Goal: Transaction & Acquisition: Purchase product/service

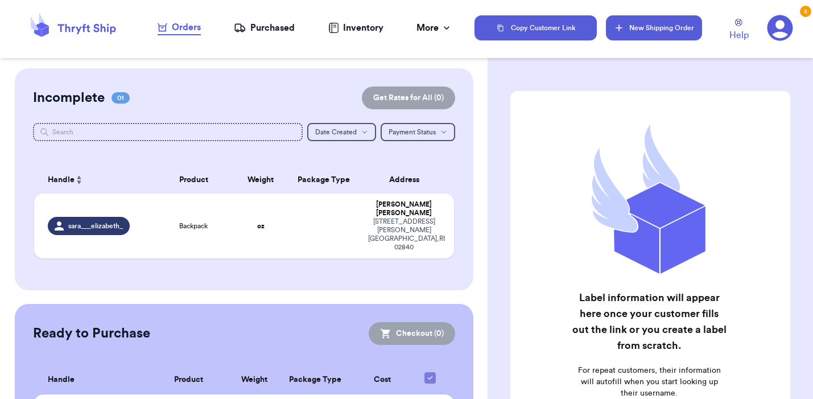
click at [657, 22] on button "New Shipping Order" at bounding box center [654, 27] width 96 height 25
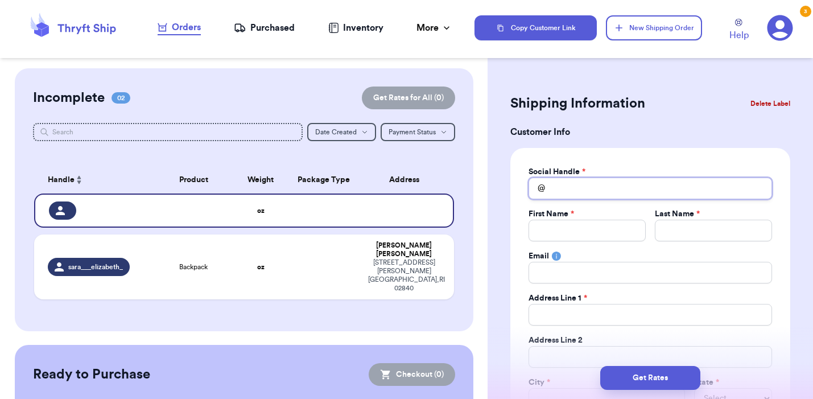
click at [582, 191] on input "Total Amount Paid" at bounding box center [651, 189] width 244 height 22
type input "k"
type input "ke"
type input "kel"
type input "[PERSON_NAME]"
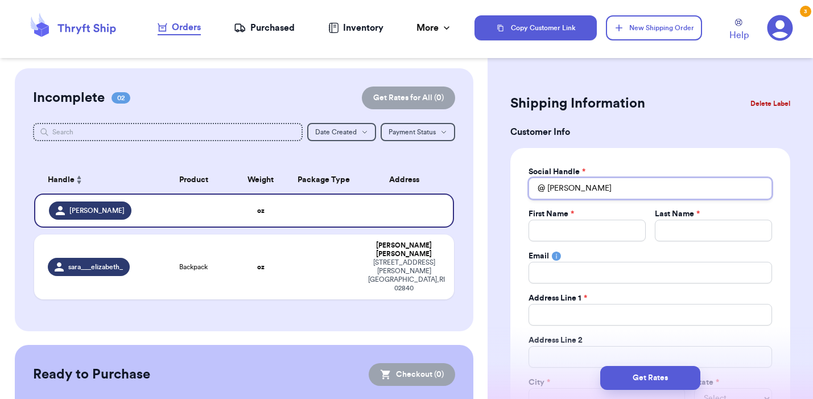
type input "[PERSON_NAME]"
click at [572, 228] on input "Total Amount Paid" at bounding box center [587, 231] width 117 height 22
type input "H"
type input "He"
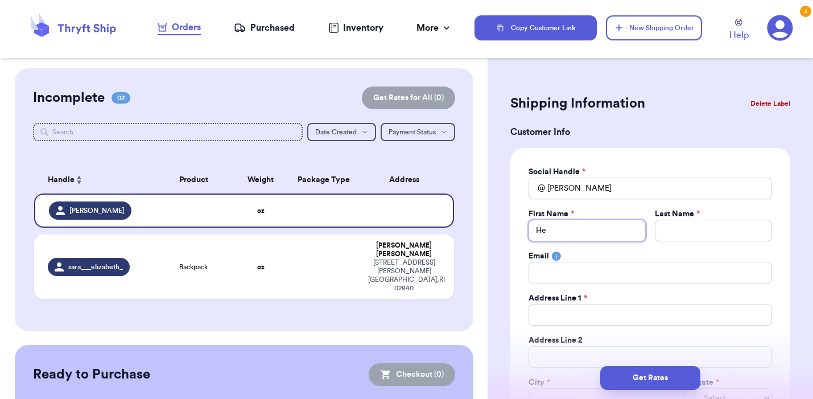
type input "Hel"
type input "Hell"
type input "Hel"
type input "He"
type input "H"
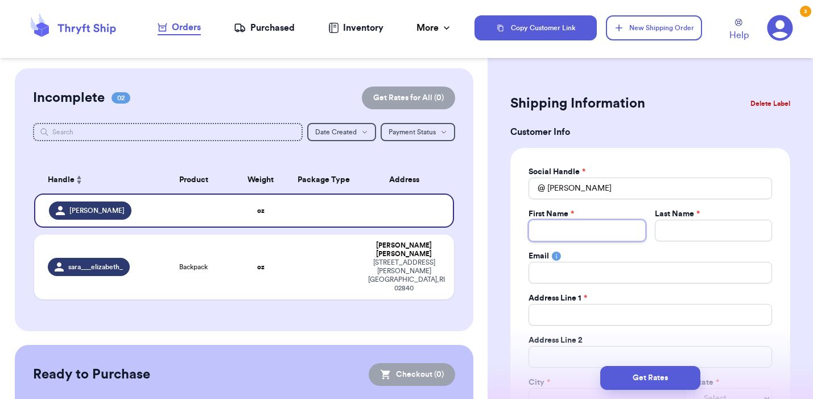
type input "K"
type input "Ke"
type input "Kel"
type input "[PERSON_NAME]"
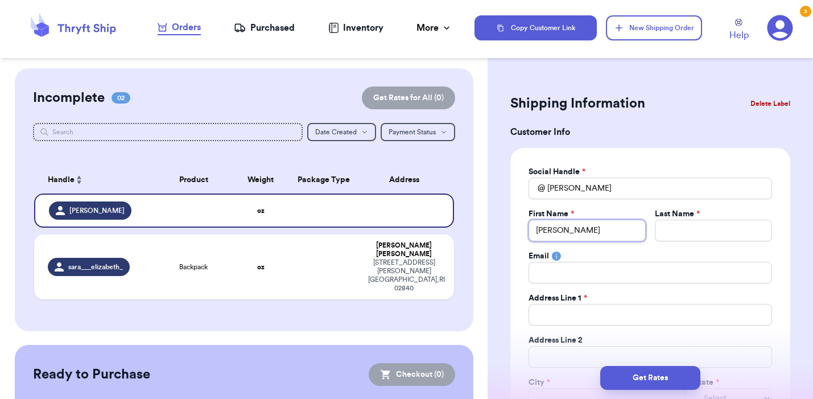
type input "[PERSON_NAME]"
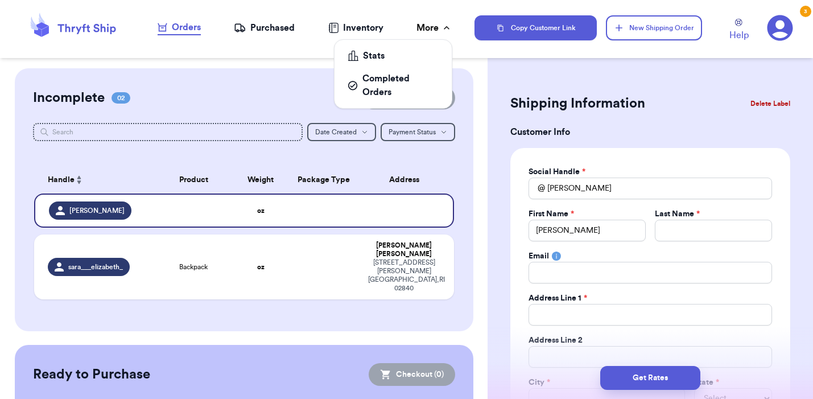
click at [427, 31] on div "More" at bounding box center [435, 28] width 36 height 14
click at [393, 94] on div "Completed Orders" at bounding box center [393, 85] width 90 height 27
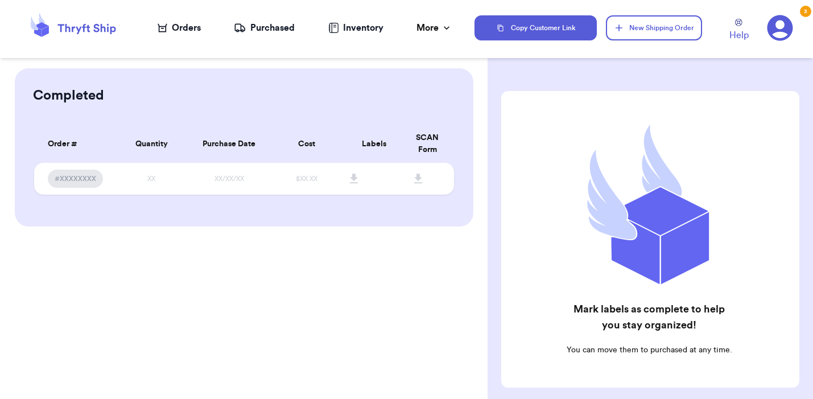
click at [265, 259] on div "Completed Order # Qty Labels SCAN #XXXXXXXX XX Order # Quantity Purchase Date C…" at bounding box center [244, 199] width 488 height 399
click at [181, 26] on div "Orders" at bounding box center [179, 28] width 43 height 14
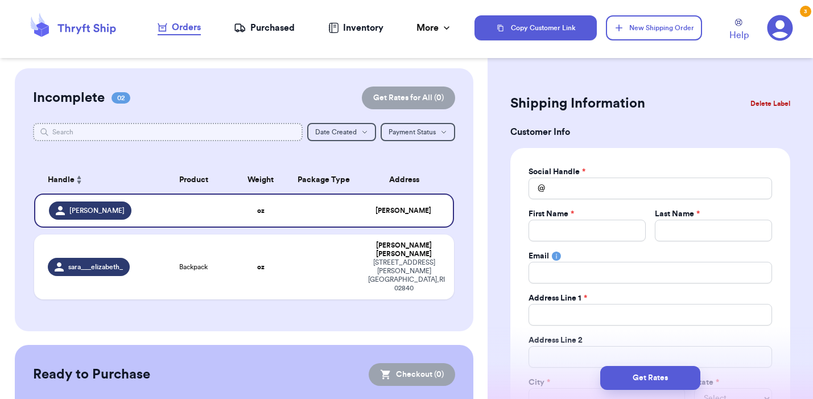
click at [233, 129] on input "text" at bounding box center [168, 132] width 270 height 18
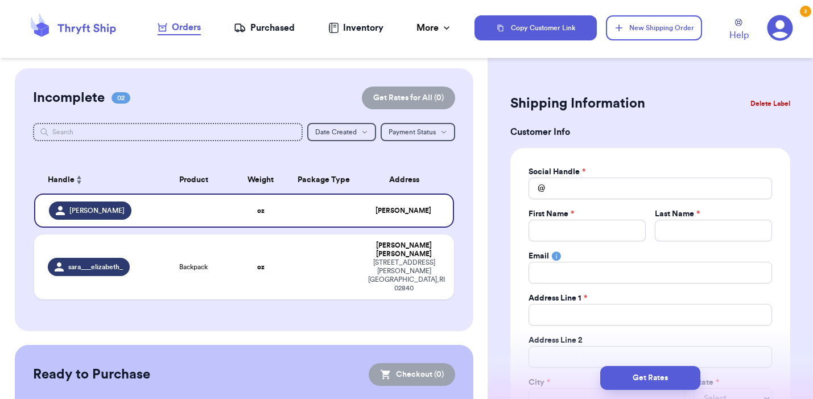
click at [345, 119] on div "Incomplete 02 Get Rates for All ( 0 ) Get Rates for All ( 0 ) Date Created Date…" at bounding box center [244, 199] width 459 height 263
click at [345, 129] on span "Date Created" at bounding box center [336, 132] width 42 height 7
click at [337, 192] on button "Oldest" at bounding box center [342, 189] width 68 height 18
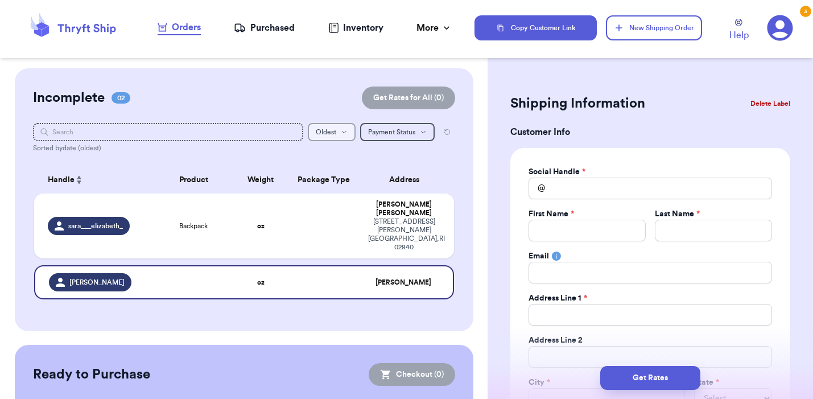
click at [338, 129] on button "Oldest" at bounding box center [332, 132] width 48 height 18
click at [337, 170] on button "Newest" at bounding box center [331, 171] width 47 height 18
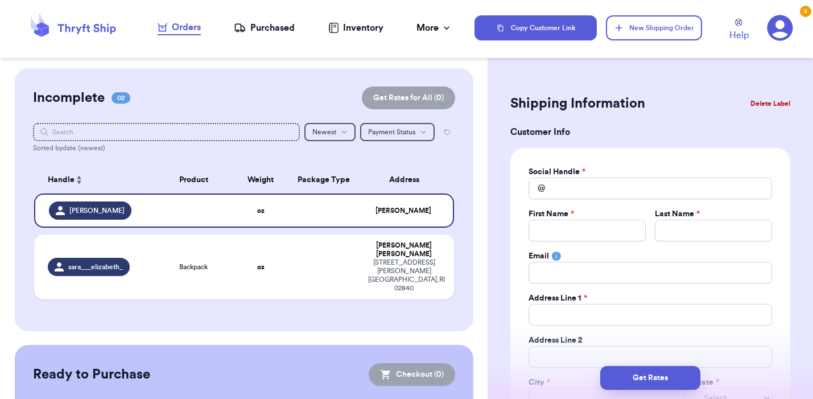
click at [233, 143] on div "Sorted by date (newest)" at bounding box center [244, 147] width 422 height 9
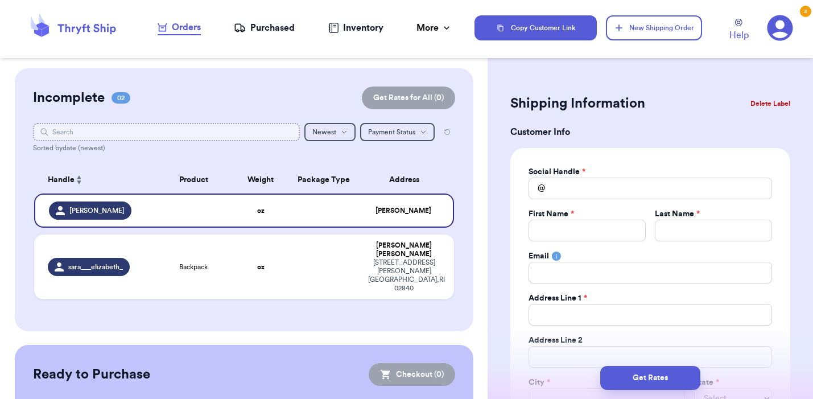
click at [202, 130] on input "text" at bounding box center [166, 132] width 267 height 18
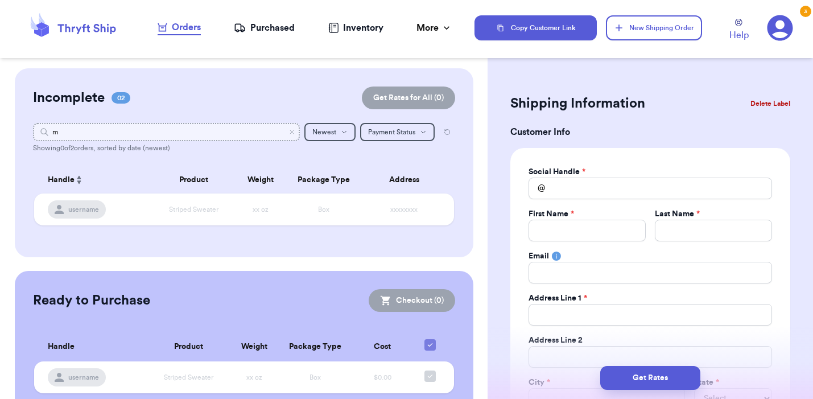
type input "mk"
type input "m"
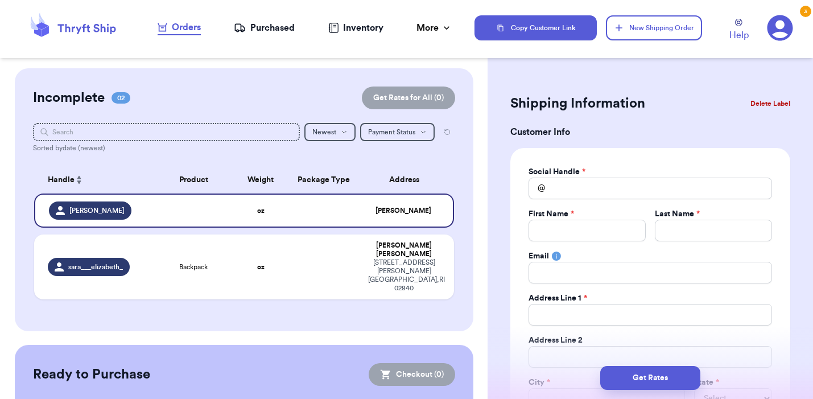
click at [100, 93] on h2 "Incomplete" at bounding box center [69, 98] width 72 height 18
click at [776, 100] on button "Delete Label" at bounding box center [770, 103] width 49 height 25
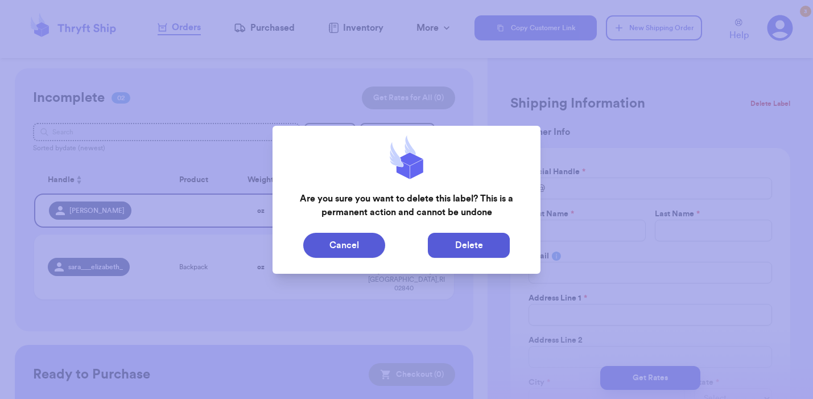
click at [452, 252] on button "Delete" at bounding box center [469, 245] width 82 height 25
type input "Backpack"
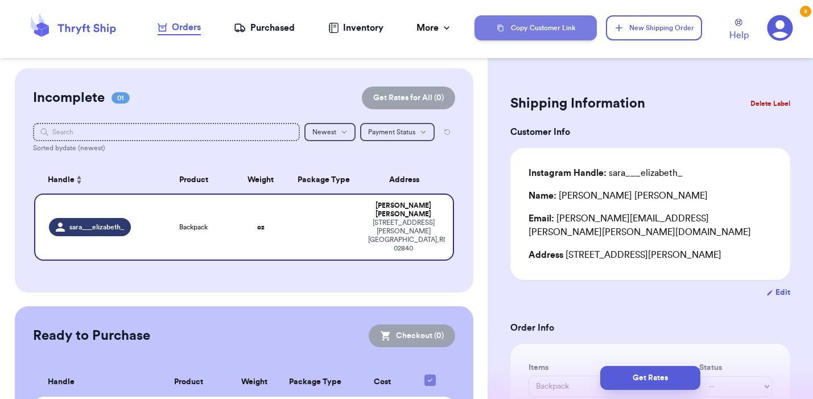
click at [575, 19] on button "Copy Customer Link" at bounding box center [536, 27] width 123 height 25
click at [773, 31] on icon at bounding box center [780, 28] width 26 height 26
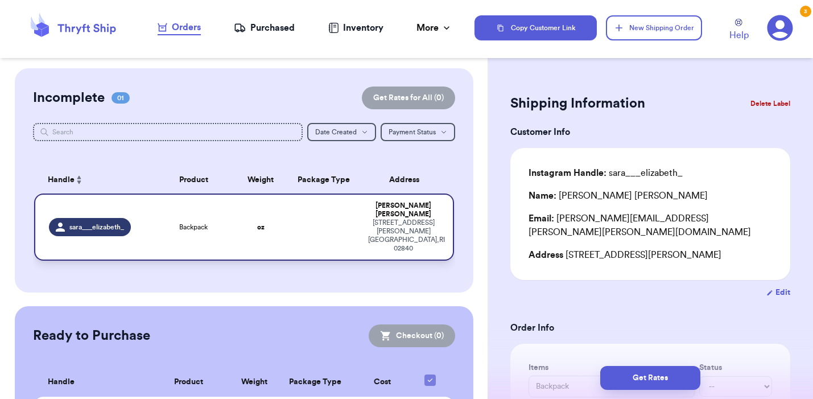
click at [107, 222] on span "sara___elizabeth_" at bounding box center [96, 226] width 55 height 9
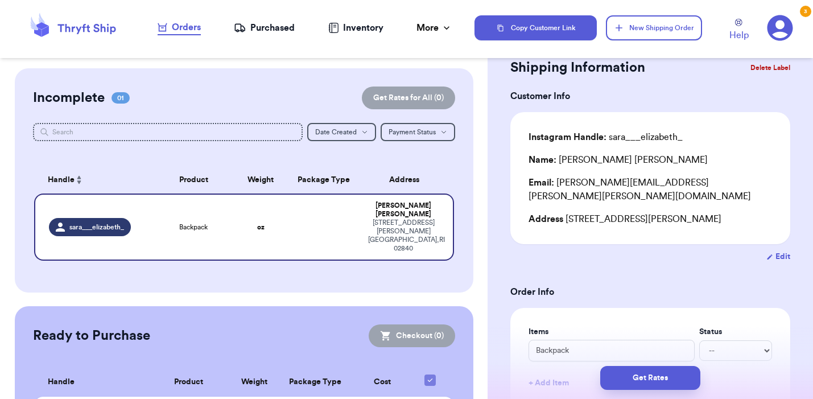
scroll to position [43, 0]
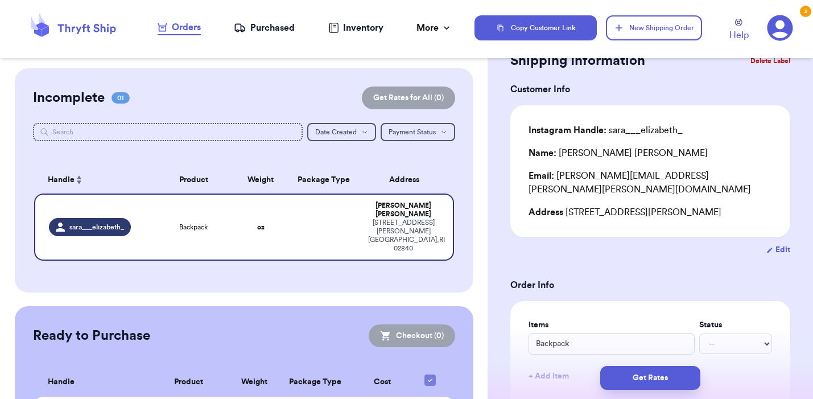
click at [778, 244] on button "Edit" at bounding box center [778, 249] width 24 height 11
select select "RI"
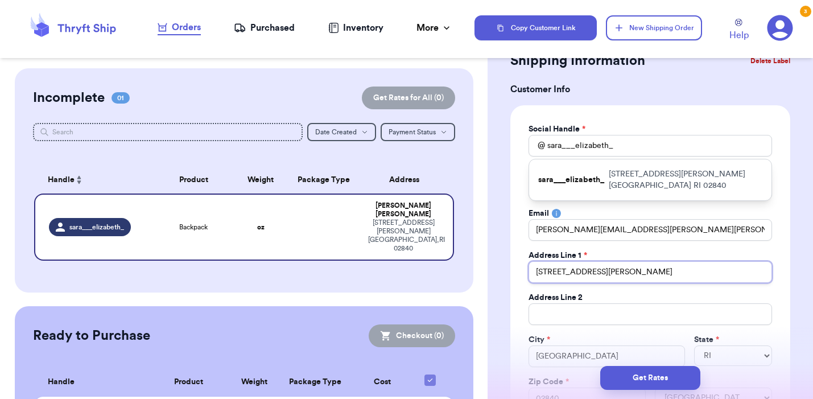
click at [600, 268] on input "[STREET_ADDRESS][PERSON_NAME]" at bounding box center [651, 272] width 244 height 22
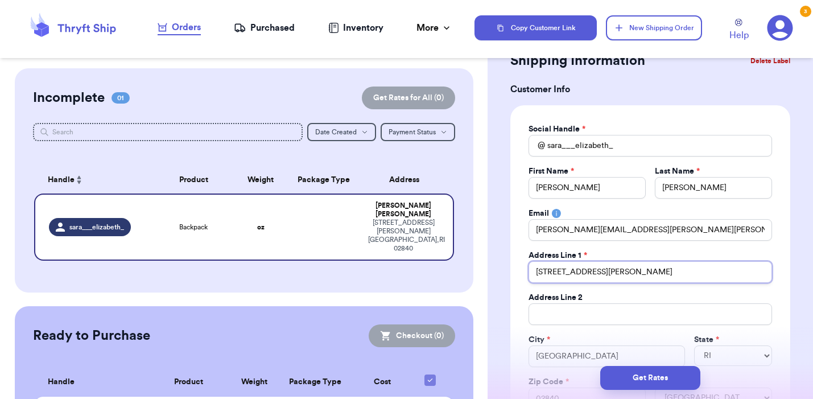
drag, startPoint x: 579, startPoint y: 277, endPoint x: 509, endPoint y: 275, distance: 70.6
click at [510, 277] on div "Social Handle * @ sara___elizabeth_ First Name * [PERSON_NAME] Last Name * [PER…" at bounding box center [650, 266] width 280 height 322
paste input "[STREET_ADDRESS]"
type input "[STREET_ADDRESS]"
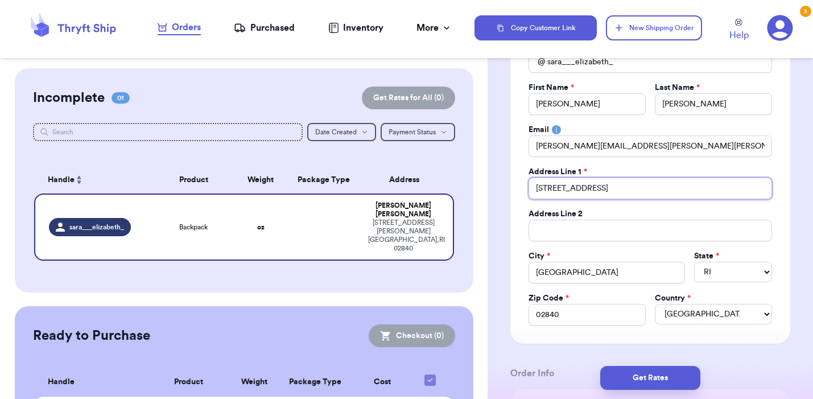
scroll to position [132, 0]
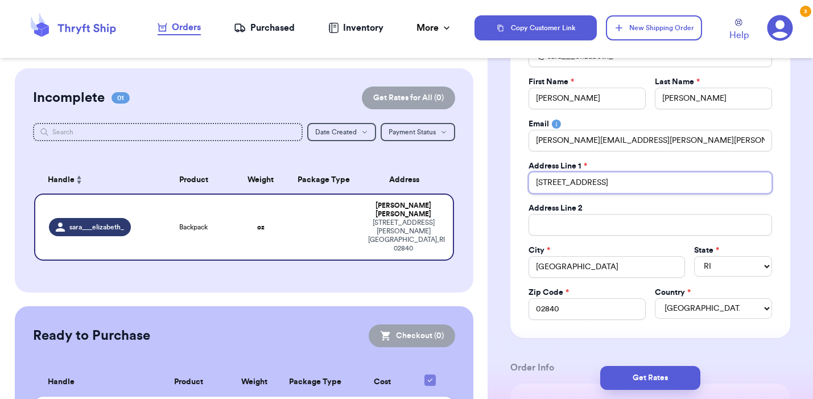
click at [682, 187] on input "[STREET_ADDRESS]" at bounding box center [651, 183] width 244 height 22
drag, startPoint x: 682, startPoint y: 187, endPoint x: 609, endPoint y: 184, distance: 72.9
click at [609, 184] on input "[STREET_ADDRESS]" at bounding box center [651, 183] width 244 height 22
type input "[STREET_ADDRESS]"
click at [520, 230] on div "Social Handle * @ sara___elizabeth_ First Name * [PERSON_NAME] Last Name * [PER…" at bounding box center [650, 177] width 280 height 322
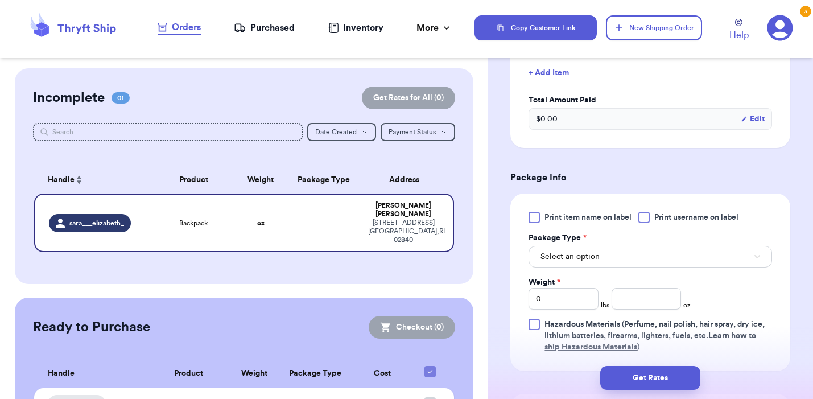
scroll to position [594, 0]
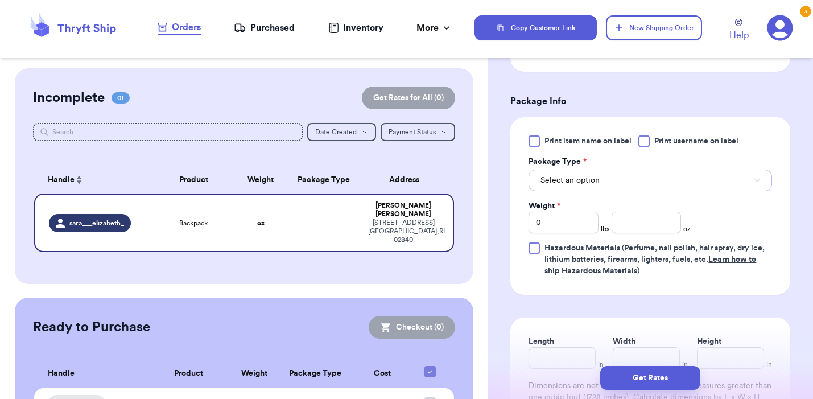
click at [573, 186] on span "Select an option" at bounding box center [570, 180] width 59 height 11
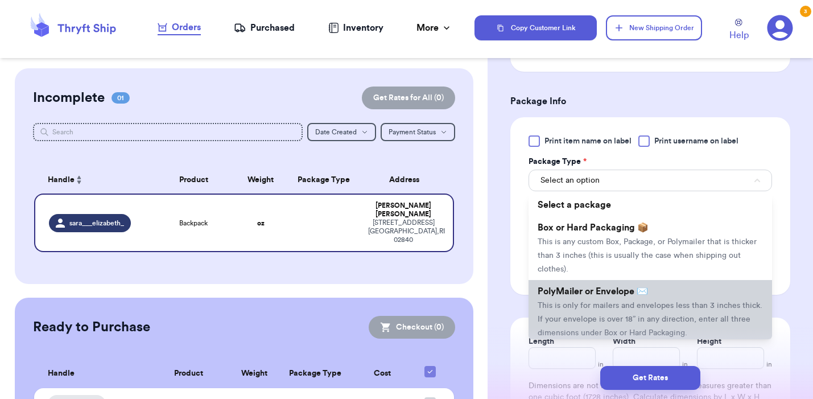
click at [599, 291] on span "PolyMailer or Envelope ✉️" at bounding box center [593, 291] width 110 height 9
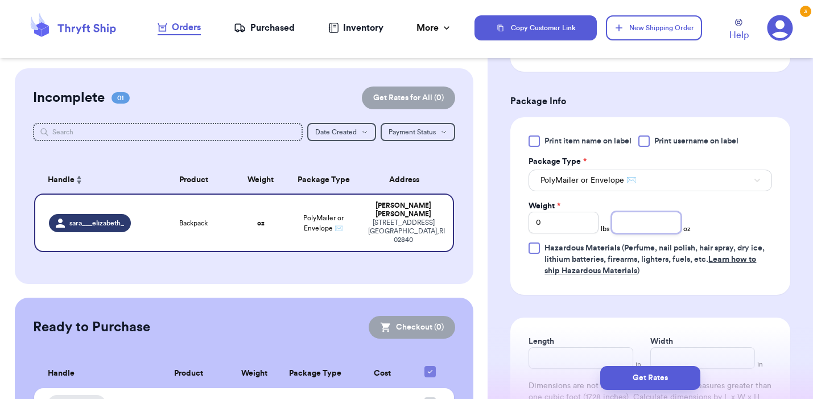
click at [666, 228] on input "number" at bounding box center [647, 223] width 70 height 22
type input "8"
click at [592, 226] on input "0" at bounding box center [564, 223] width 70 height 22
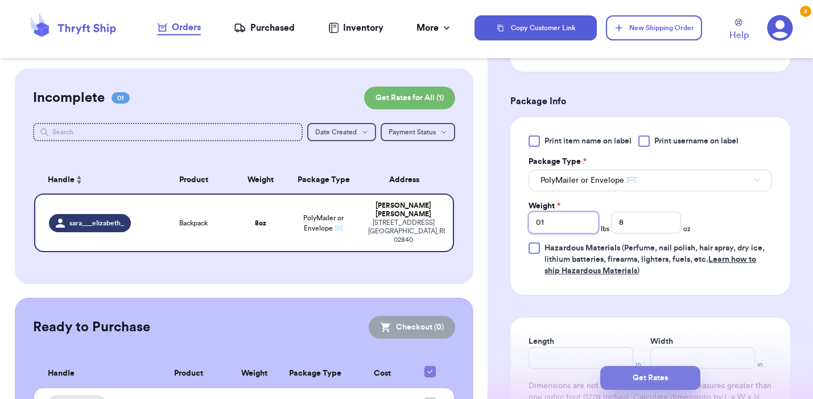
type input "01"
click at [640, 381] on button "Get Rates" at bounding box center [650, 378] width 100 height 24
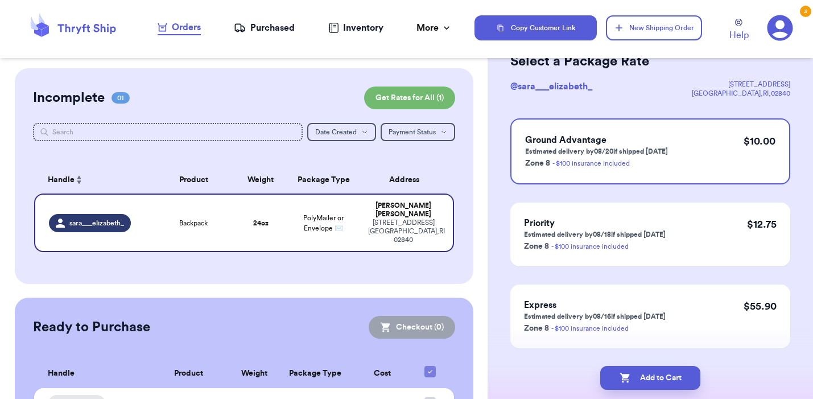
scroll to position [75, 0]
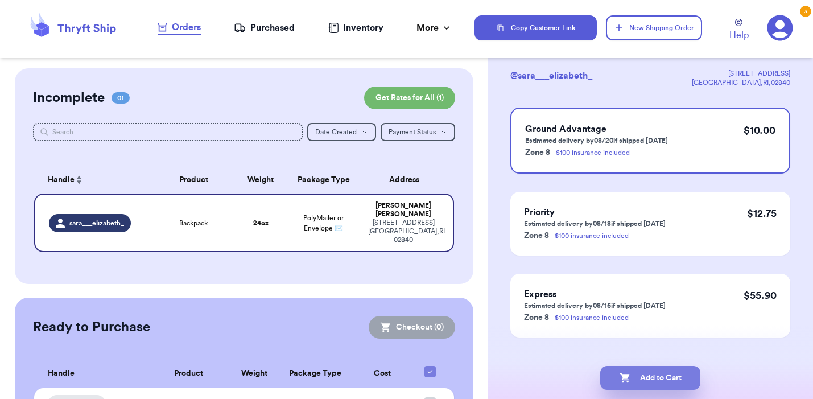
click at [650, 377] on button "Add to Cart" at bounding box center [650, 378] width 100 height 24
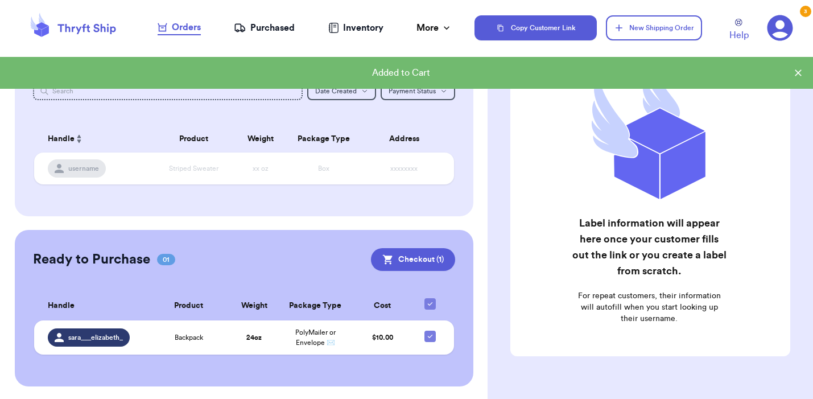
scroll to position [0, 0]
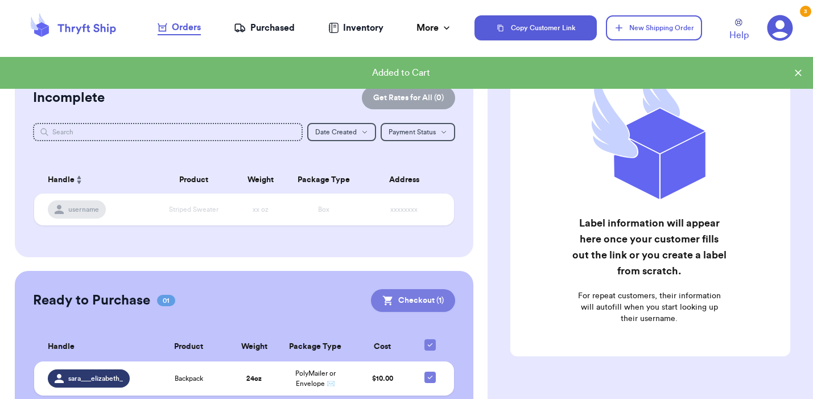
click at [410, 303] on button "Checkout ( 1 )" at bounding box center [413, 300] width 84 height 23
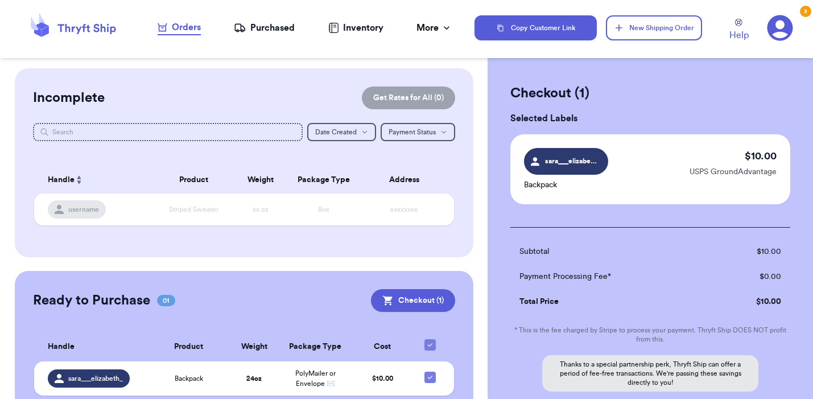
scroll to position [121, 0]
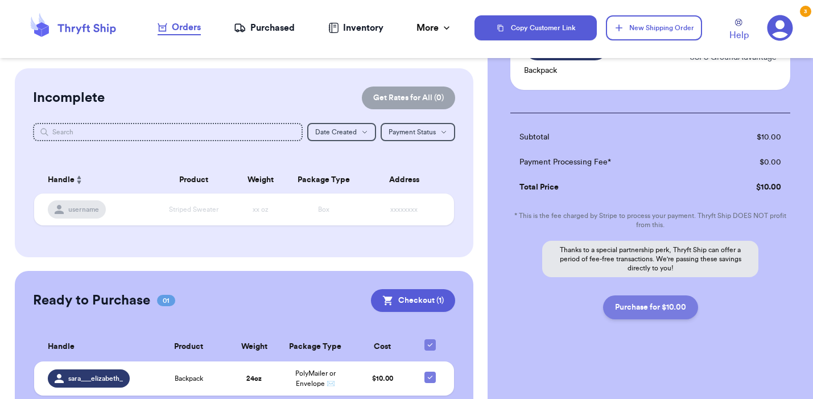
click at [658, 306] on button "Purchase for $10.00" at bounding box center [650, 307] width 95 height 24
checkbox input "true"
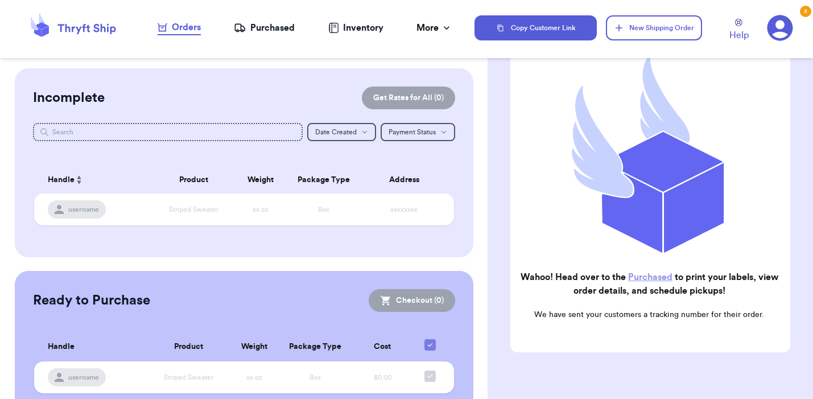
click at [275, 28] on div "Purchased" at bounding box center [264, 28] width 61 height 14
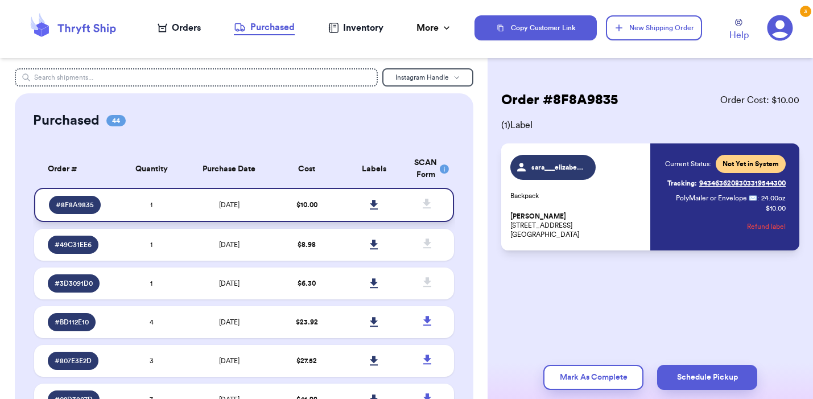
click at [378, 200] on icon at bounding box center [374, 205] width 9 height 10
click at [193, 34] on div "Orders" at bounding box center [179, 28] width 43 height 14
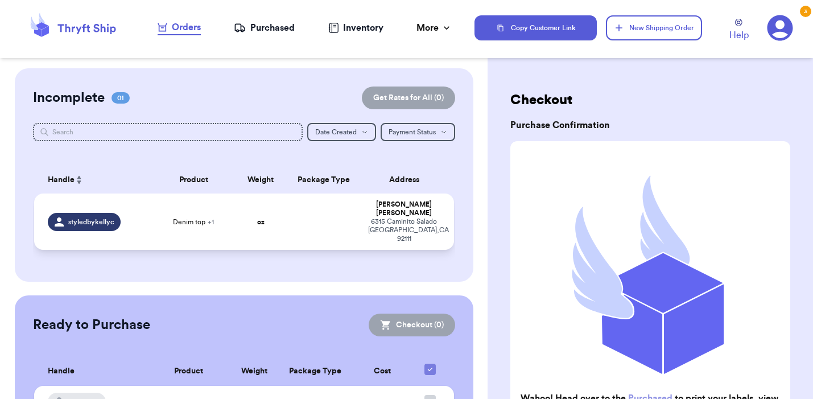
click at [187, 218] on td "Denim top + 1" at bounding box center [193, 221] width 84 height 56
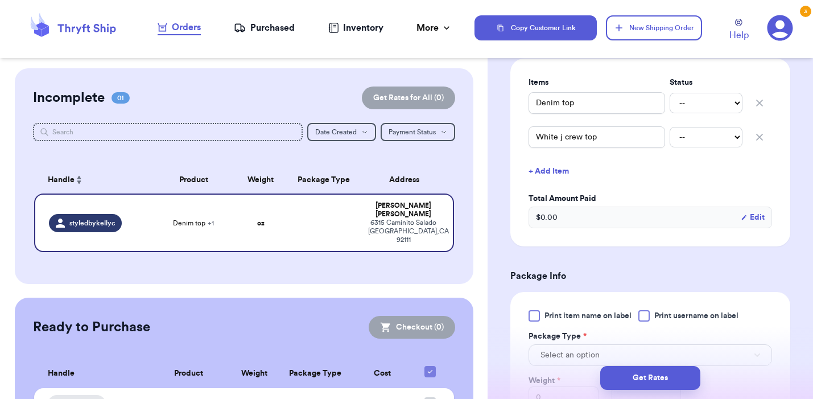
scroll to position [404, 0]
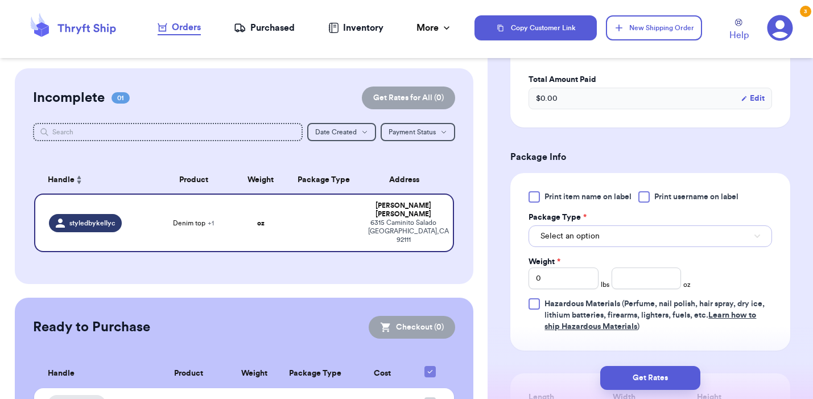
click at [632, 225] on button "Select an option" at bounding box center [651, 236] width 244 height 22
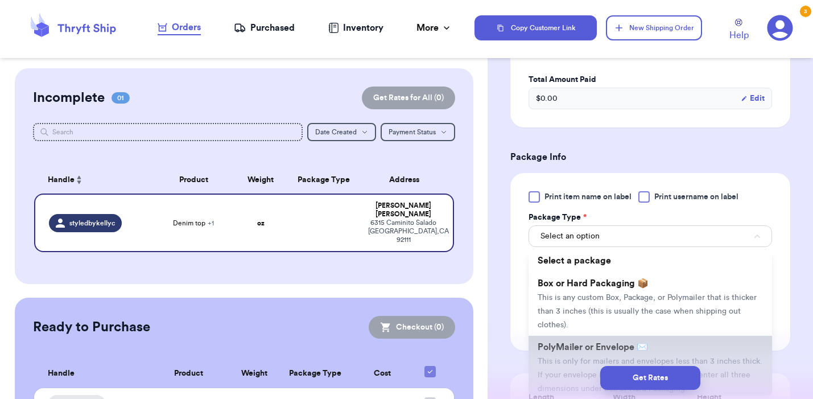
click at [612, 343] on span "PolyMailer or Envelope ✉️" at bounding box center [593, 347] width 110 height 9
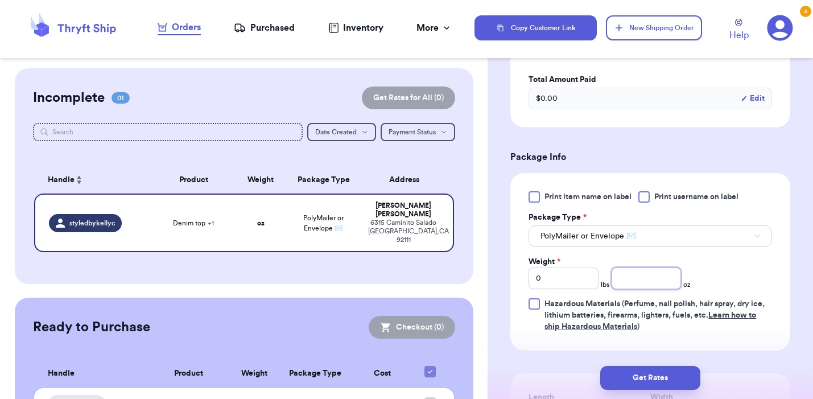
click at [640, 271] on input "number" at bounding box center [647, 278] width 70 height 22
type input "3"
drag, startPoint x: 574, startPoint y: 267, endPoint x: 508, endPoint y: 265, distance: 66.0
click at [508, 265] on div "Shipping Information Delete Label Customer Info Instagram Handle: styledbykelly…" at bounding box center [650, 151] width 325 height 974
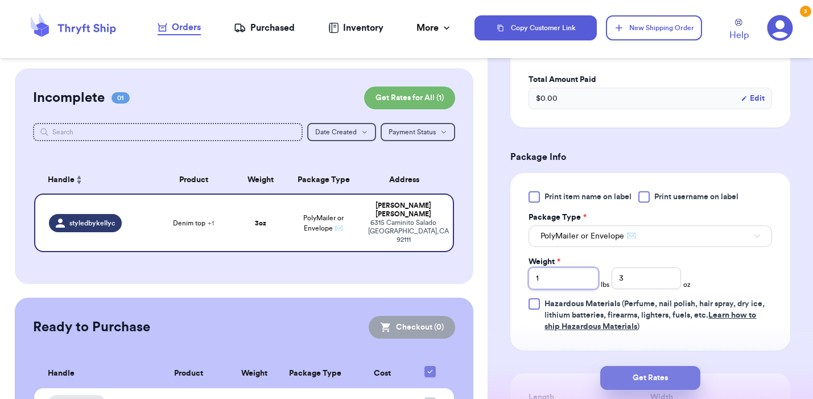
type input "1"
click at [629, 369] on button "Get Rates" at bounding box center [650, 378] width 100 height 24
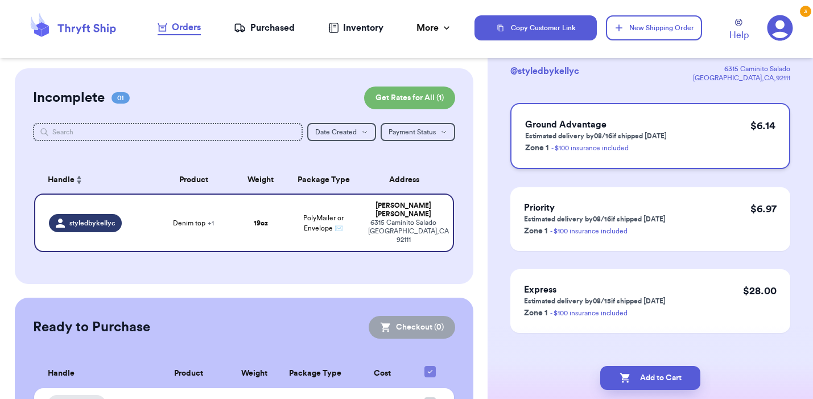
scroll to position [93, 0]
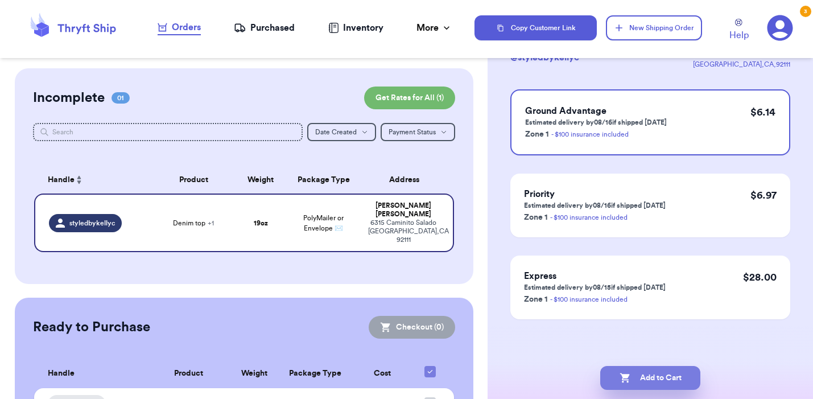
click at [649, 378] on button "Add to Cart" at bounding box center [650, 378] width 100 height 24
checkbox input "true"
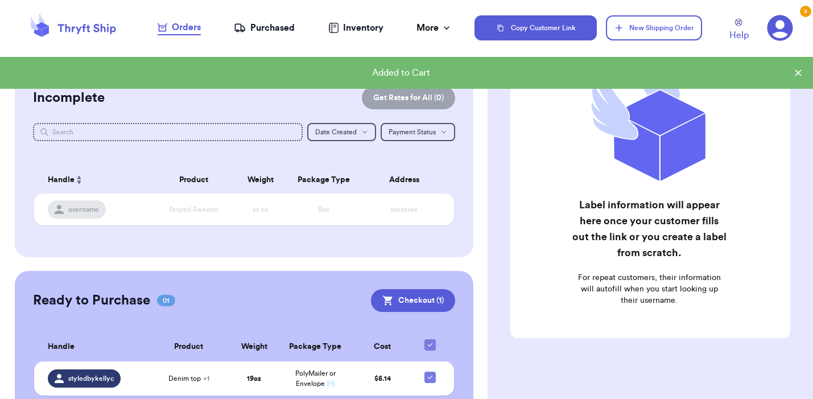
scroll to position [0, 0]
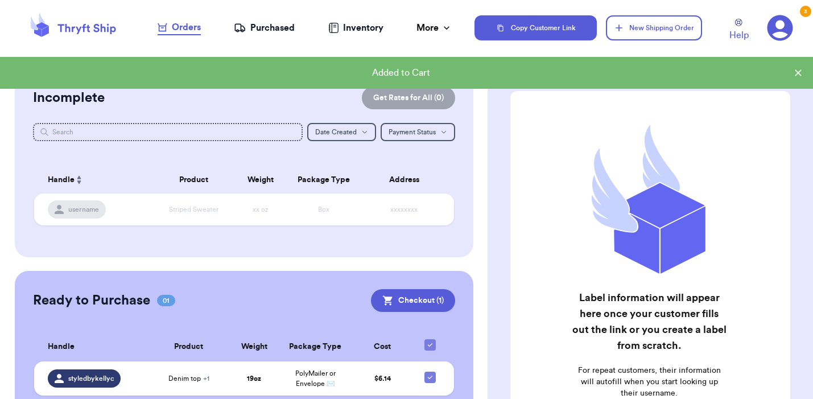
click at [280, 23] on div "Purchased" at bounding box center [264, 28] width 61 height 14
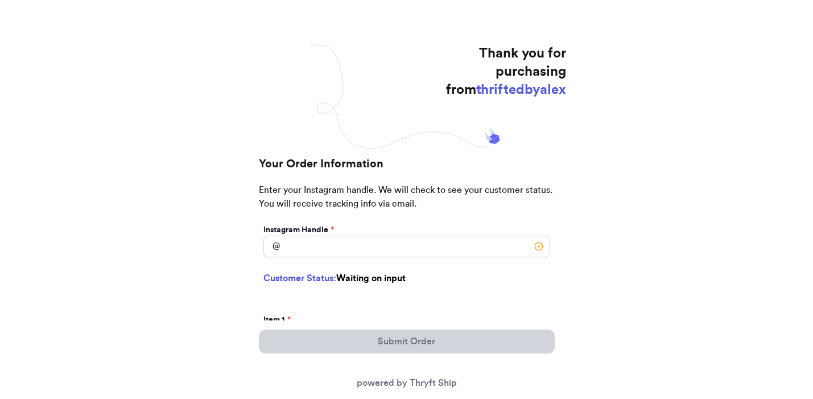
scroll to position [38, 0]
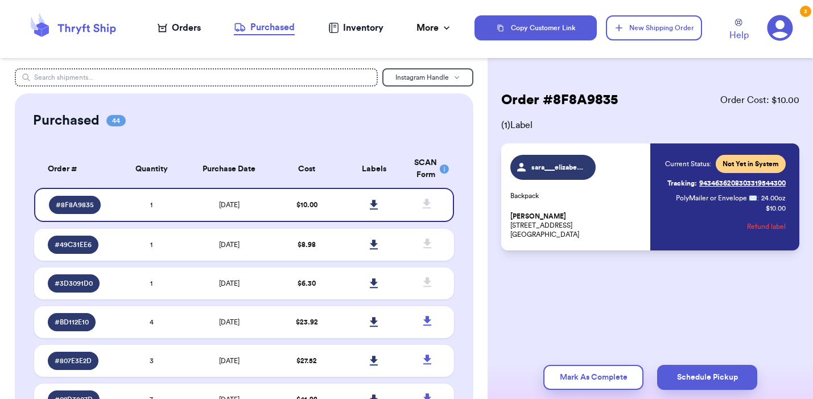
click at [178, 24] on div "Orders" at bounding box center [179, 28] width 43 height 14
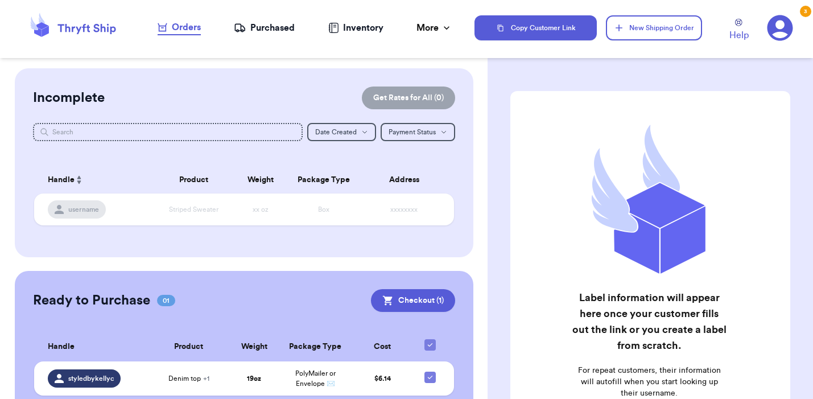
scroll to position [41, 0]
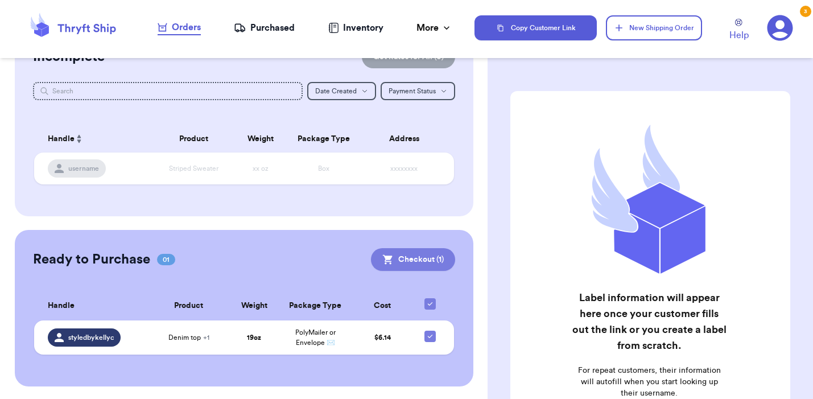
click at [412, 257] on button "Checkout ( 1 )" at bounding box center [413, 259] width 84 height 23
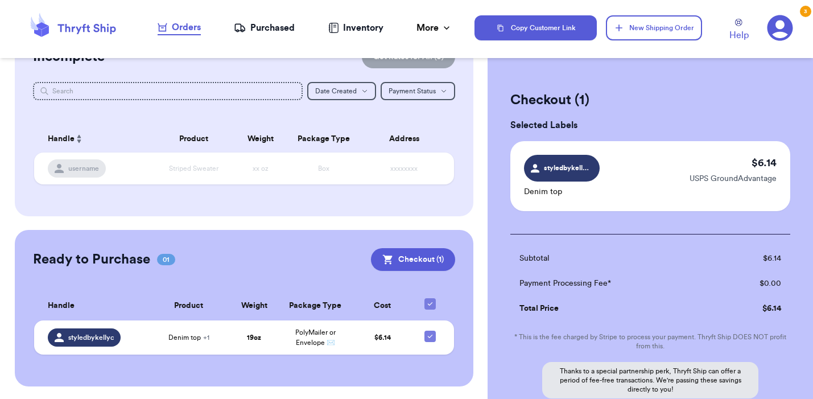
scroll to position [121, 0]
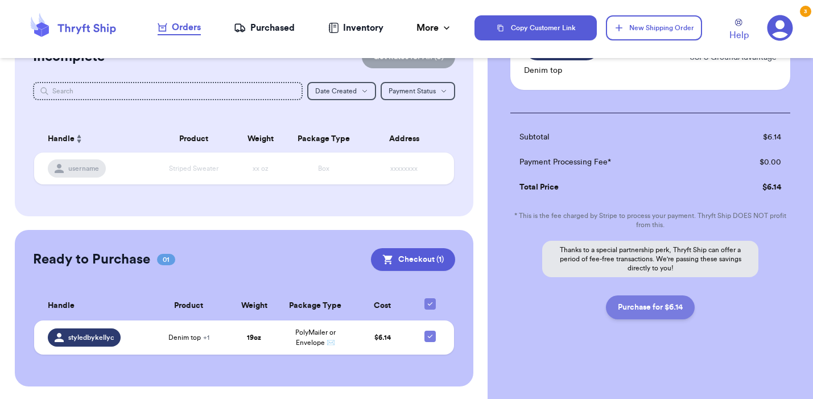
click at [632, 314] on button "Purchase for $6.14" at bounding box center [650, 307] width 89 height 24
checkbox input "false"
checkbox input "true"
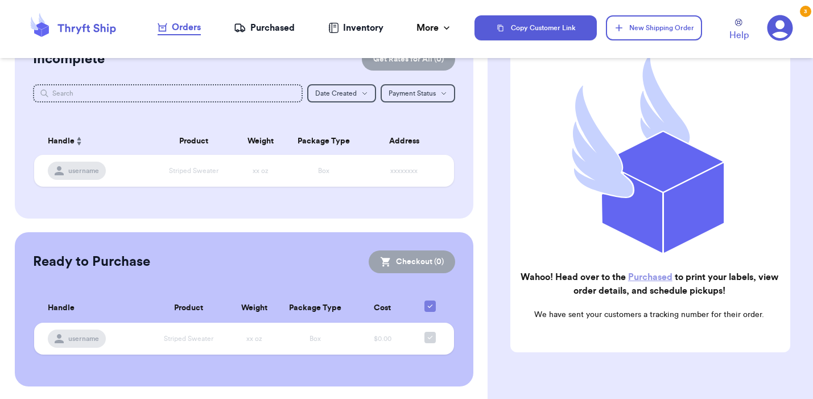
scroll to position [0, 0]
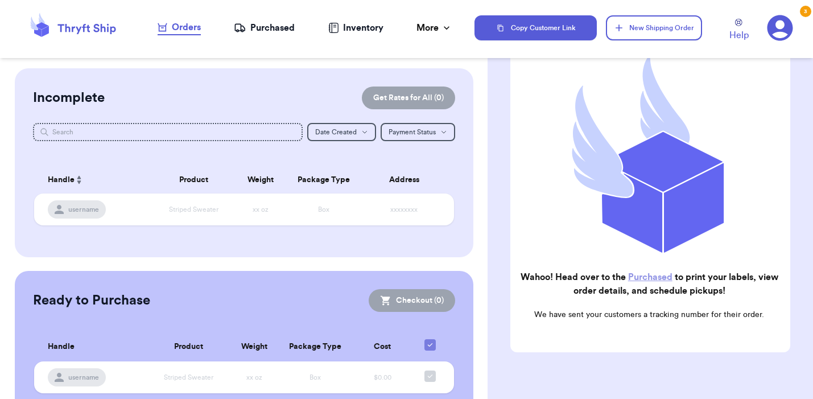
click at [282, 24] on div "Purchased" at bounding box center [264, 28] width 61 height 14
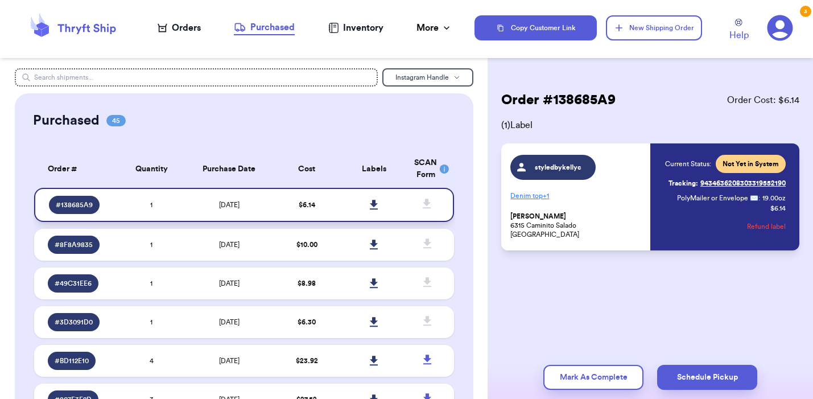
click at [372, 204] on icon at bounding box center [374, 205] width 8 height 10
